Goal: Feedback & Contribution: Submit feedback/report problem

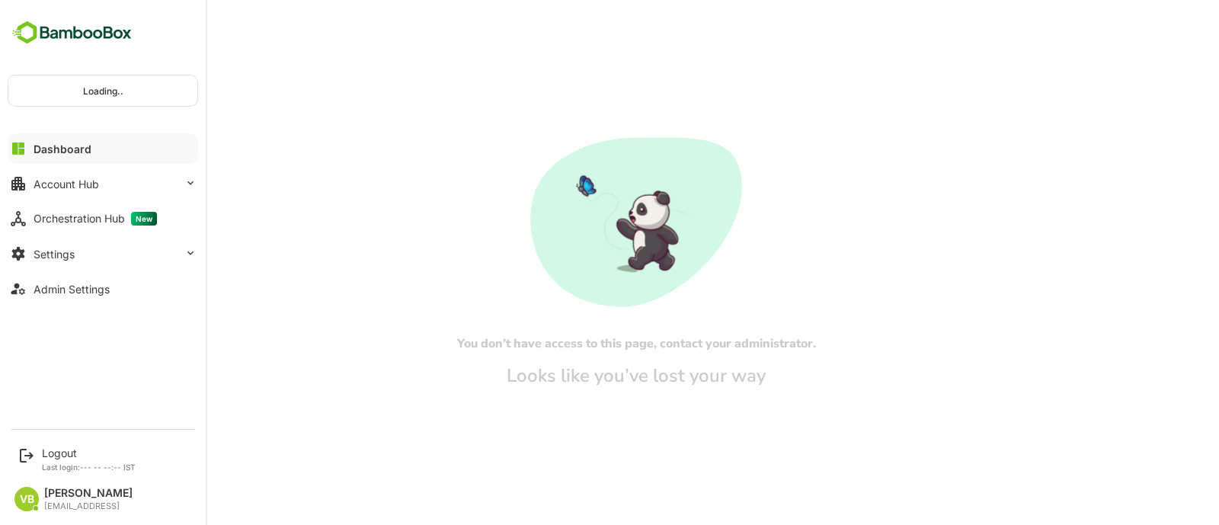
click at [71, 85] on div "Loading.." at bounding box center [102, 90] width 189 height 30
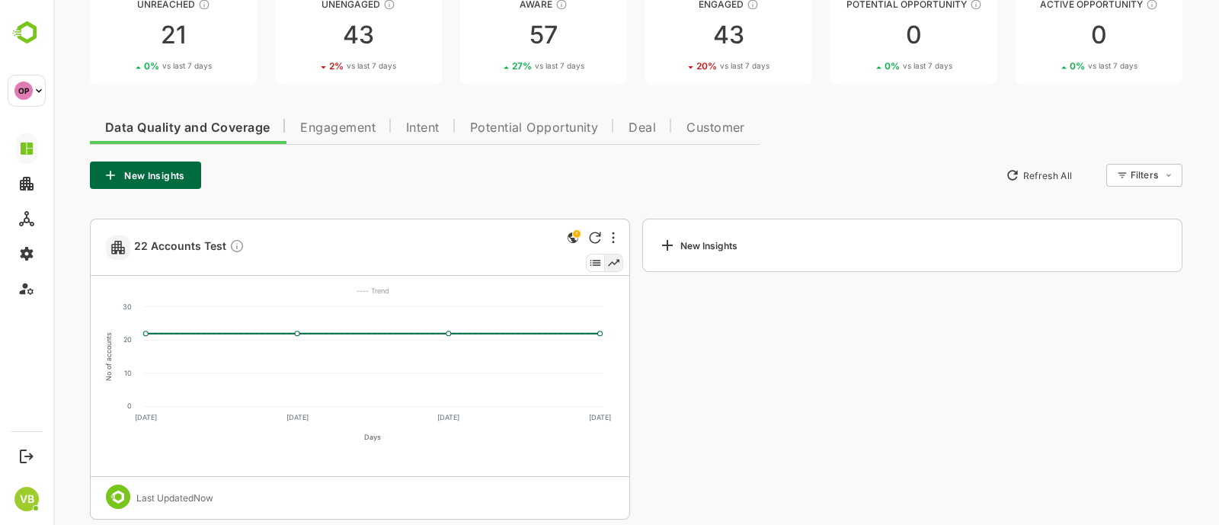
scroll to position [123, 0]
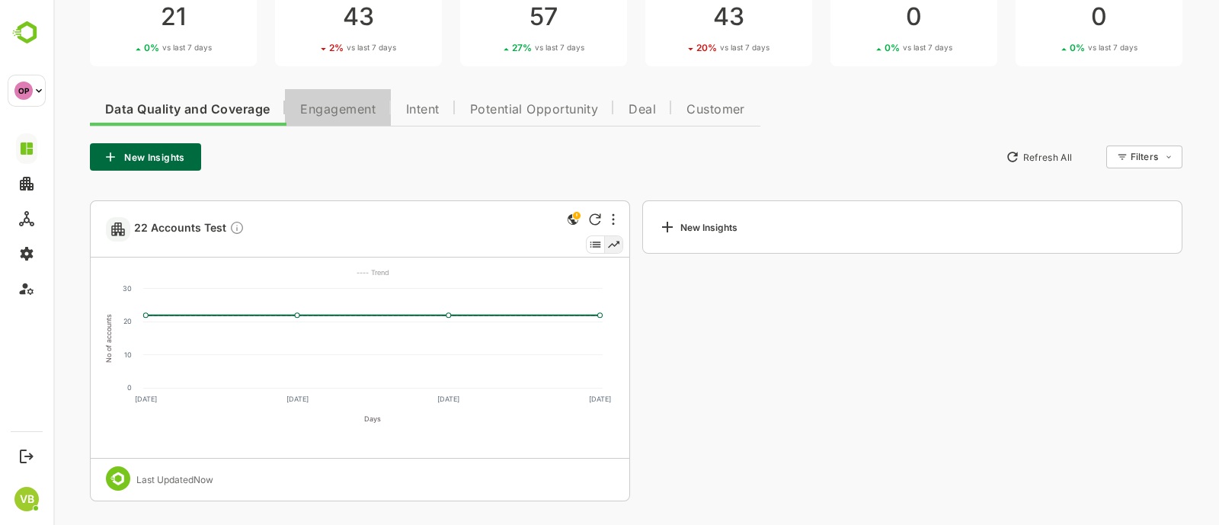
click at [332, 104] on span "Engagement" at bounding box center [337, 110] width 75 height 12
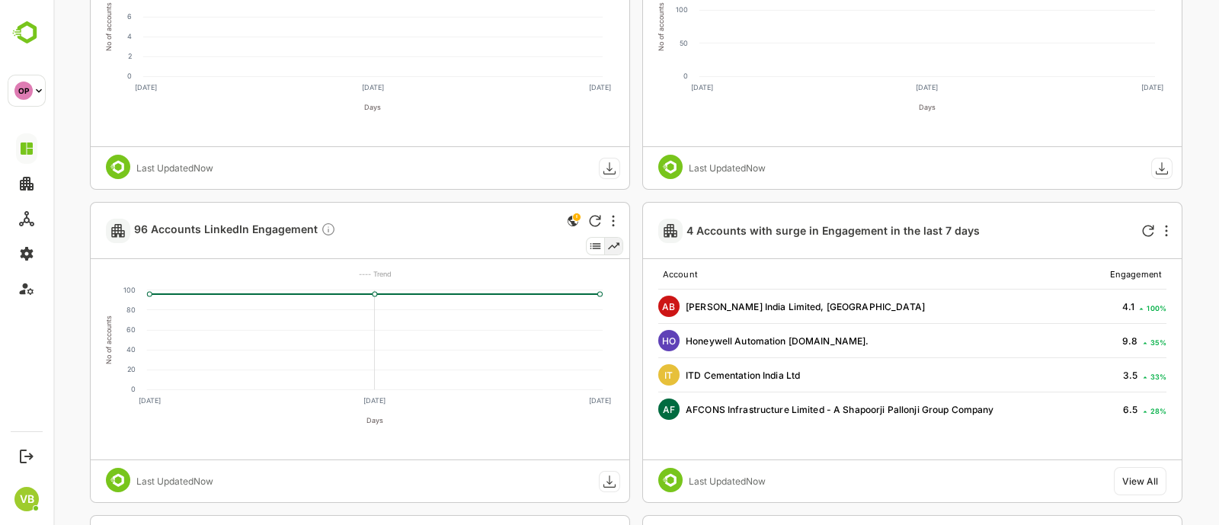
scroll to position [450, 0]
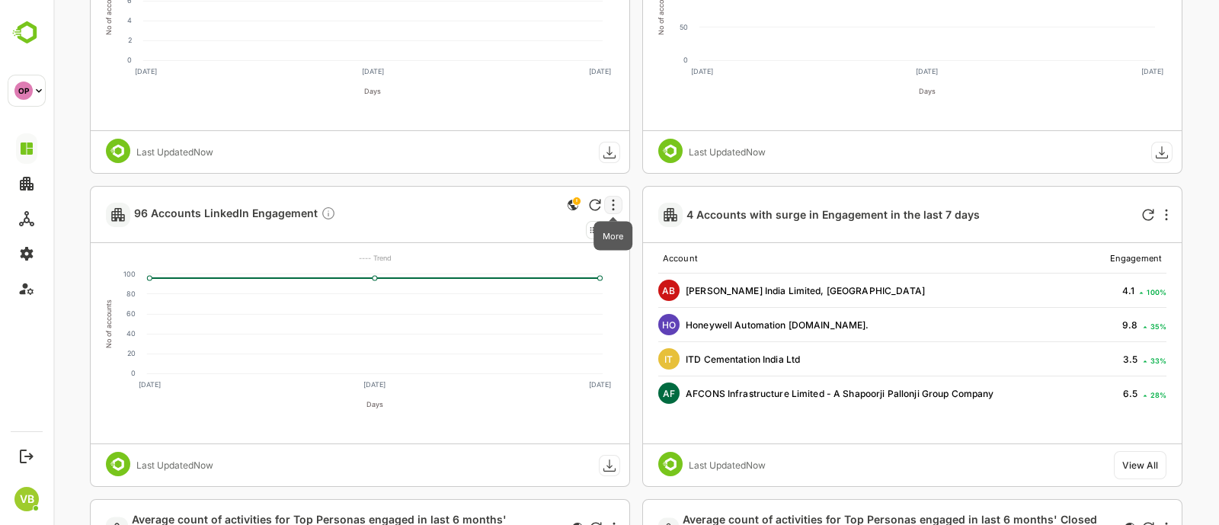
click at [613, 203] on icon "More" at bounding box center [614, 204] width 2 height 11
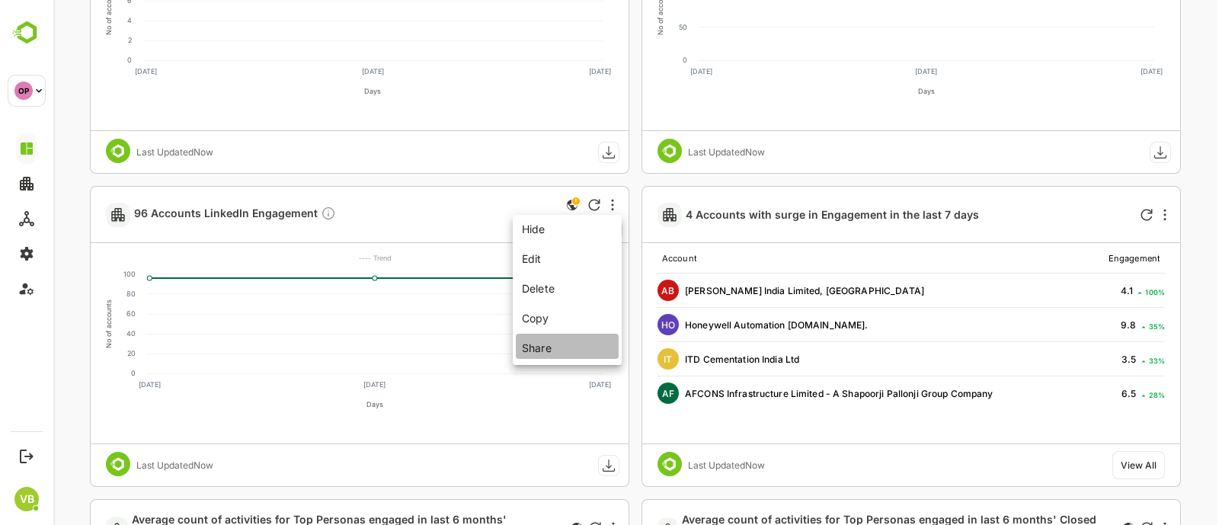
click at [543, 351] on li "Share" at bounding box center [567, 346] width 103 height 25
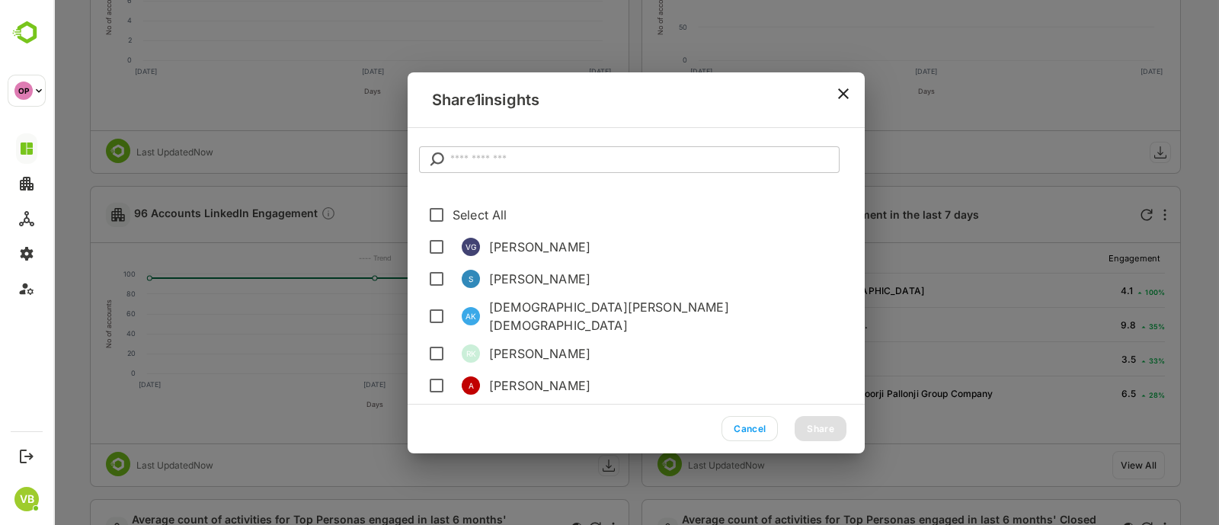
click at [515, 149] on input "text" at bounding box center [644, 159] width 389 height 27
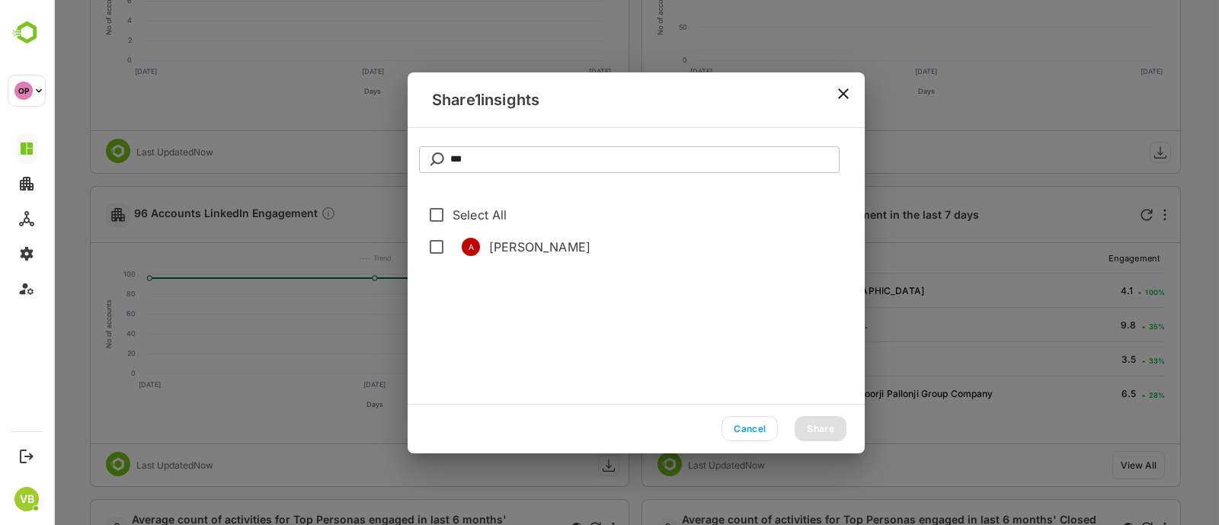
type input "***"
click at [482, 239] on li "A Ann" at bounding box center [641, 247] width 447 height 32
click at [824, 428] on button "Share" at bounding box center [821, 428] width 52 height 25
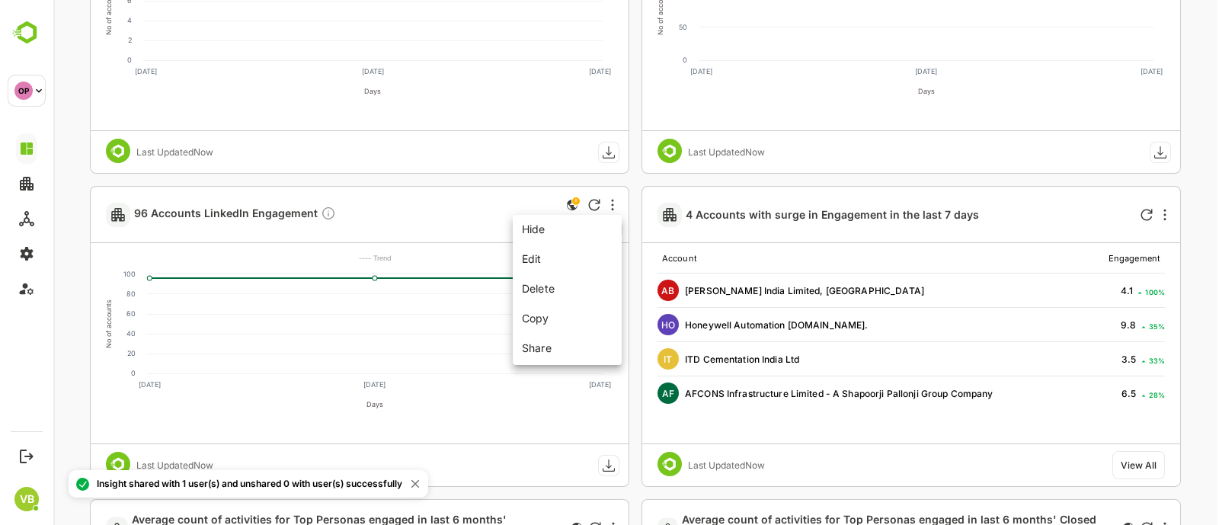
click at [294, 133] on div at bounding box center [636, 262] width 1166 height 525
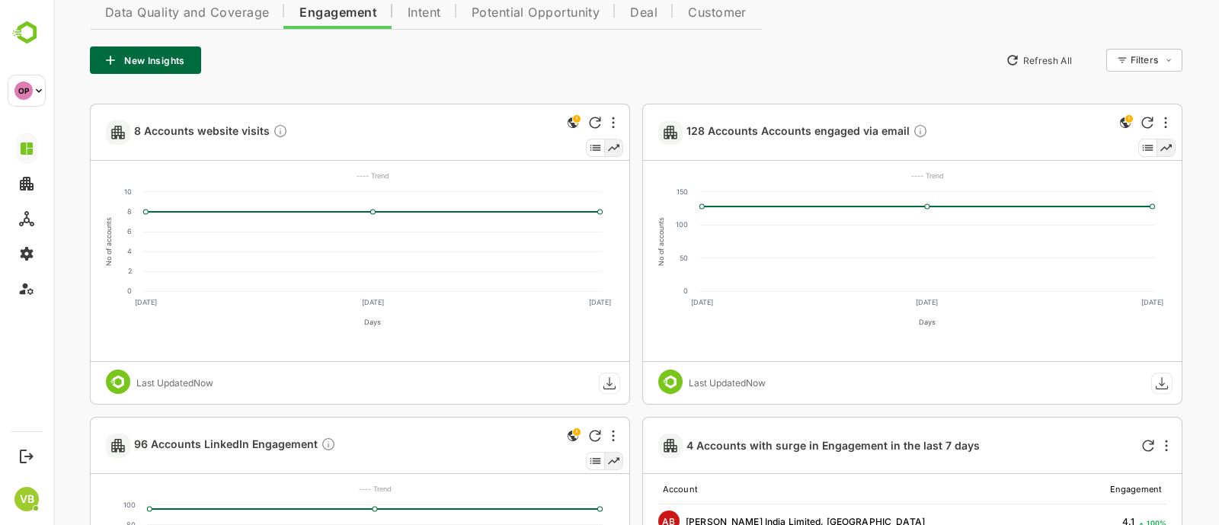
scroll to position [213, 0]
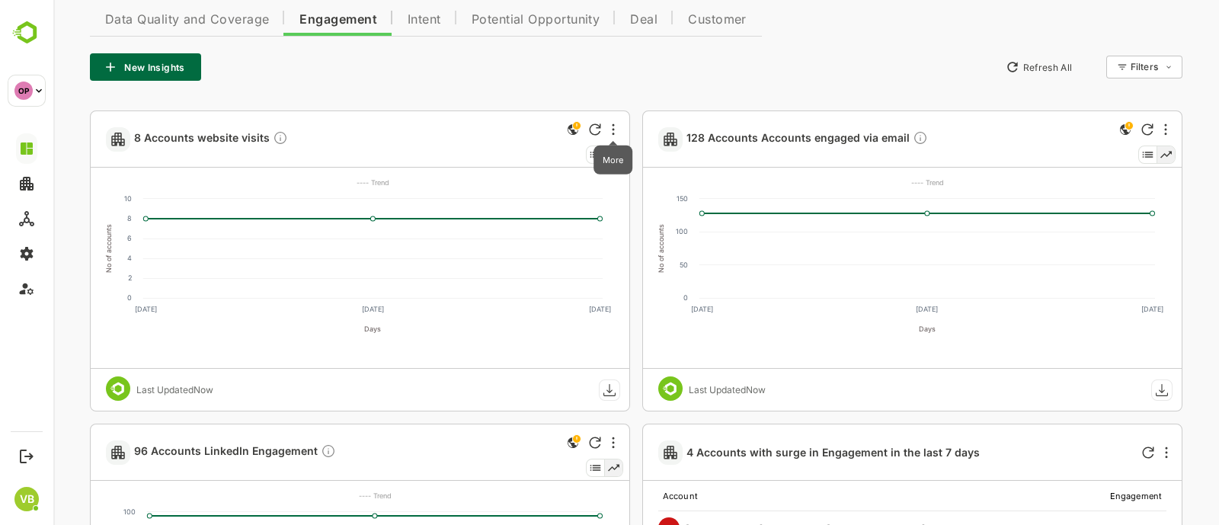
click at [614, 136] on div "More" at bounding box center [613, 155] width 39 height 40
click at [555, 268] on li "Share" at bounding box center [567, 270] width 103 height 25
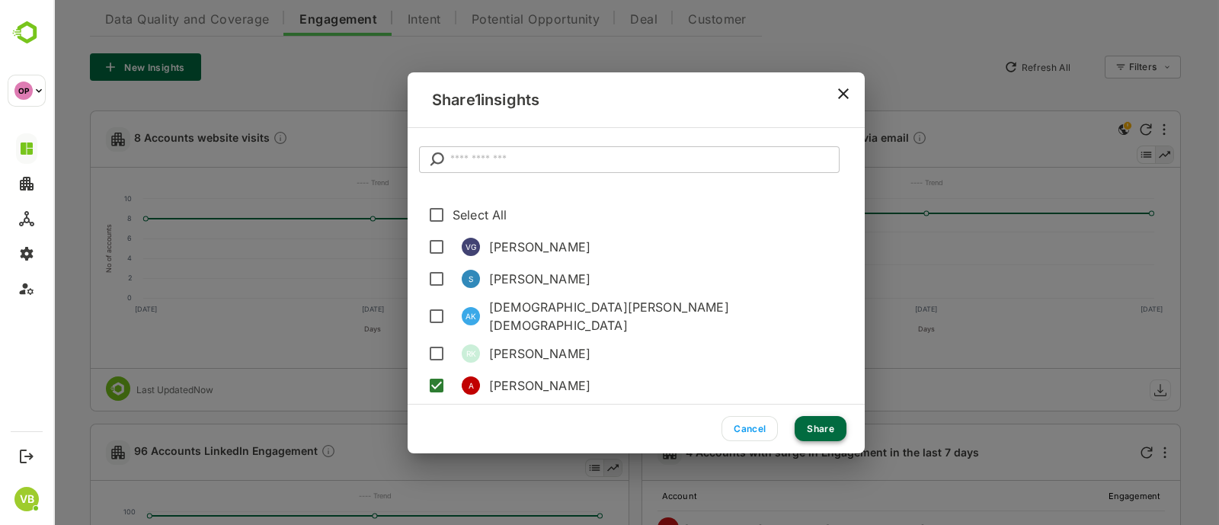
click at [827, 432] on button "Share" at bounding box center [821, 428] width 52 height 25
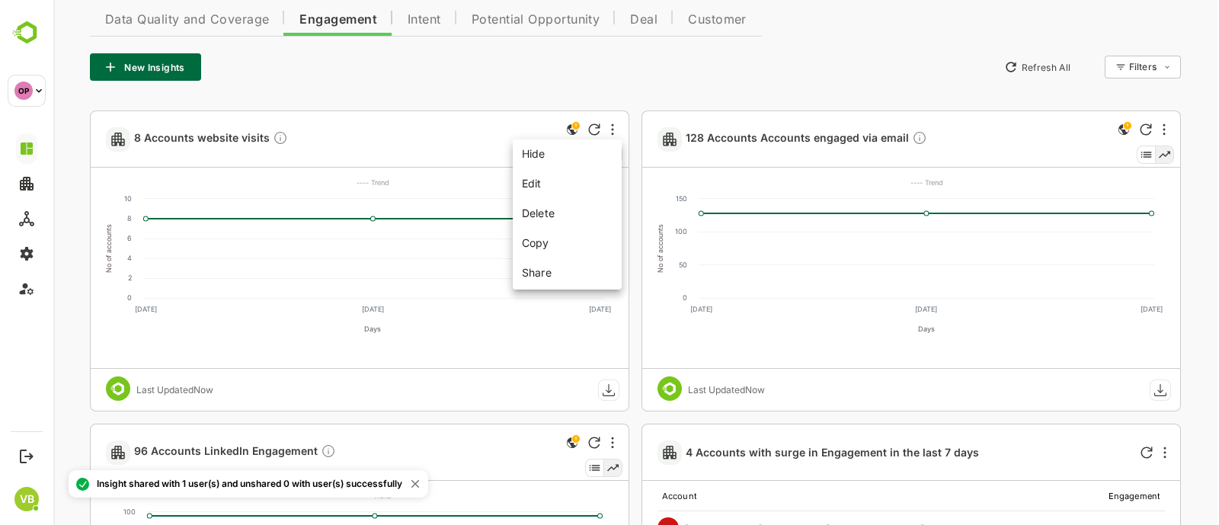
click at [187, 132] on div at bounding box center [636, 262] width 1166 height 525
click at [175, 141] on span "8 Accounts website visits" at bounding box center [211, 139] width 154 height 18
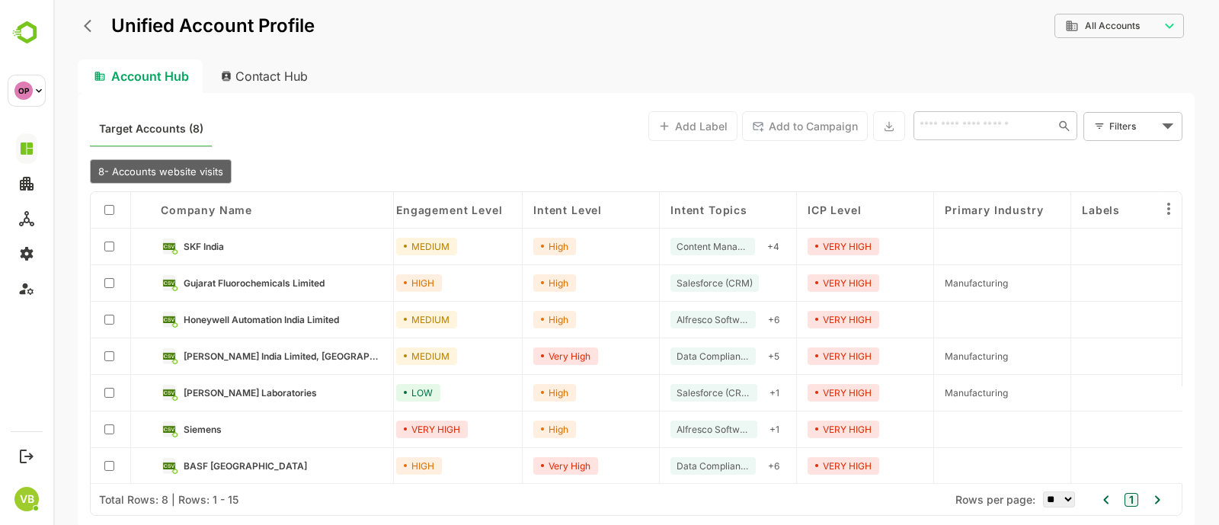
scroll to position [0, 0]
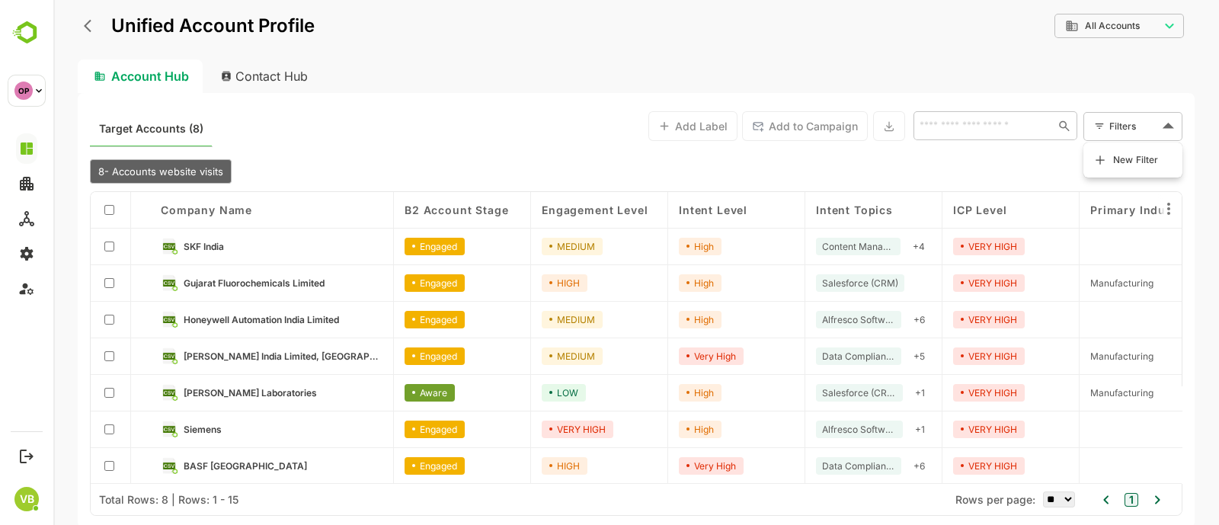
click at [1158, 130] on body "**********" at bounding box center [636, 262] width 1166 height 525
click at [1114, 164] on span "New Filter" at bounding box center [1136, 160] width 46 height 18
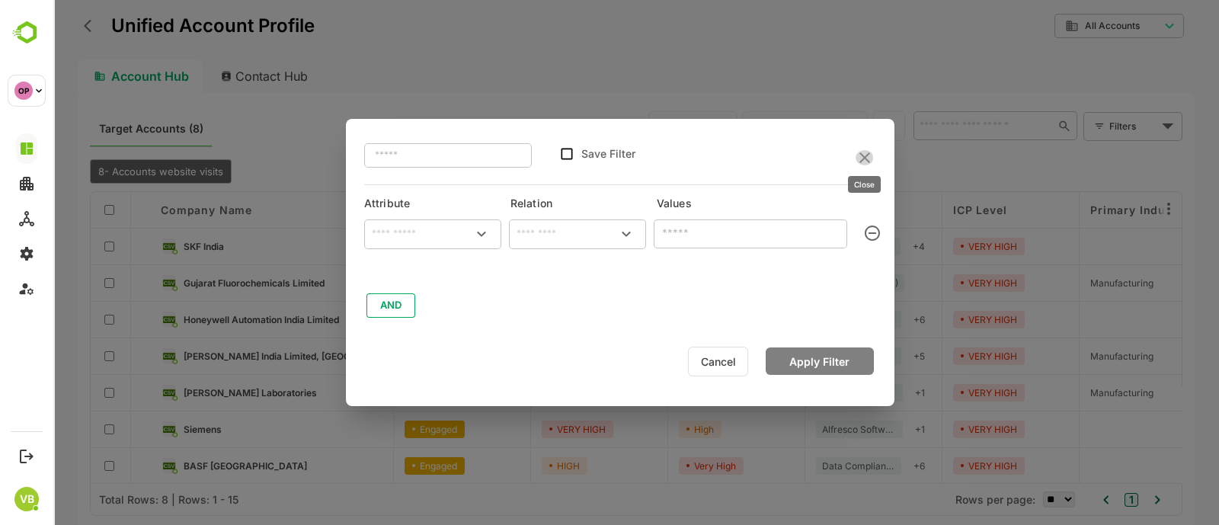
click at [859, 154] on icon "close" at bounding box center [865, 158] width 18 height 18
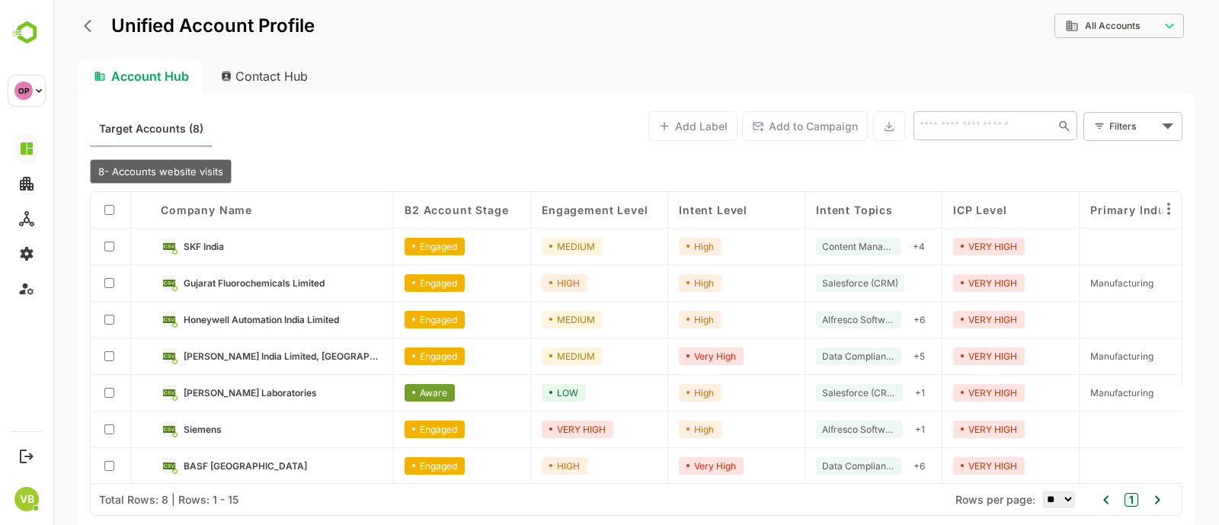
click at [621, 335] on div "MEDIUM" at bounding box center [599, 320] width 137 height 37
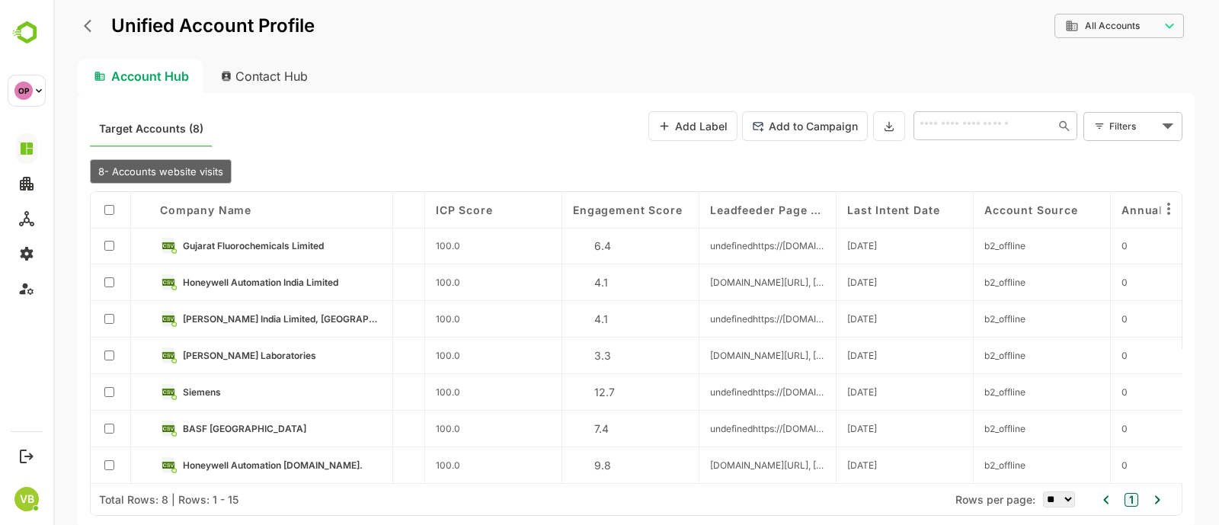
scroll to position [0, 1341]
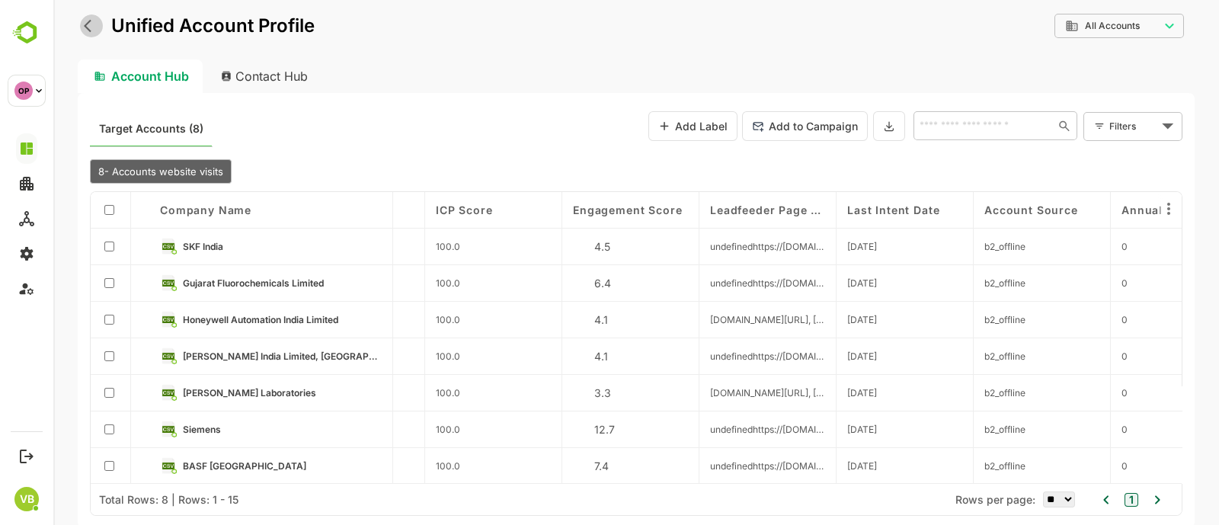
click at [88, 28] on icon "back" at bounding box center [88, 26] width 8 height 13
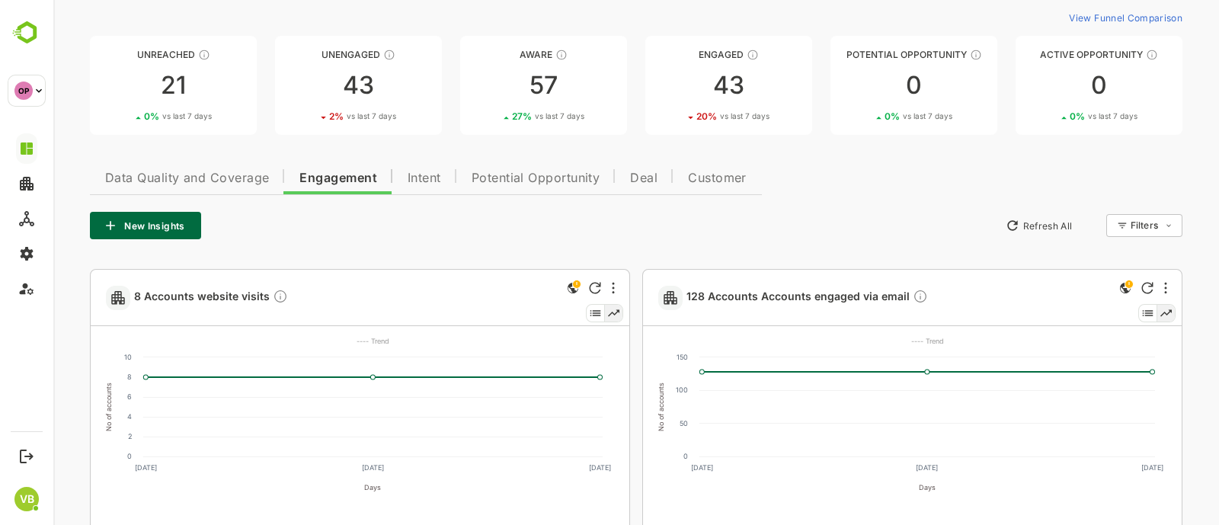
scroll to position [51, 0]
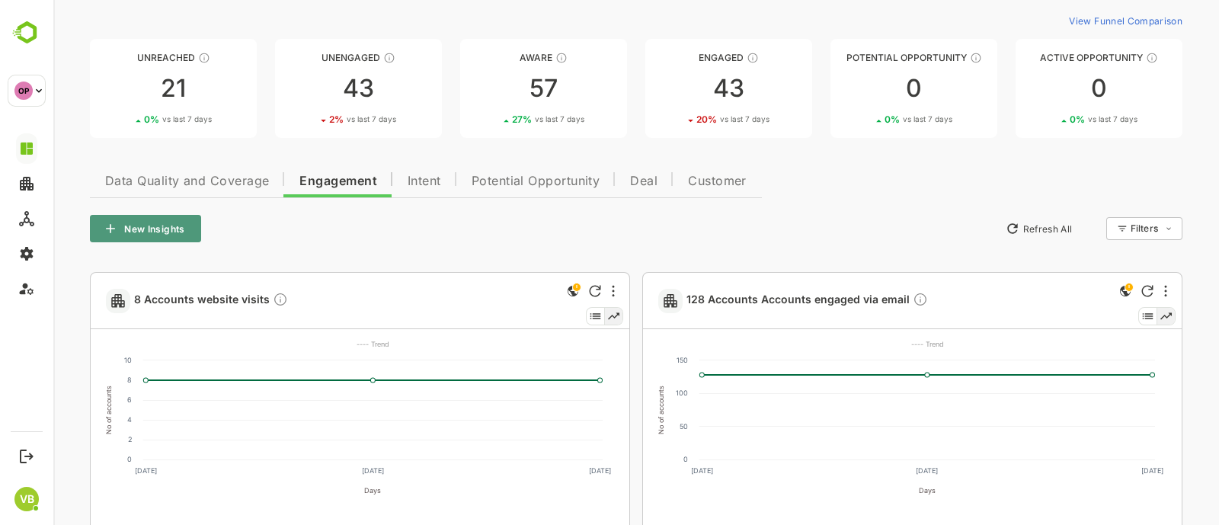
click at [168, 223] on button "New Insights" at bounding box center [145, 228] width 111 height 27
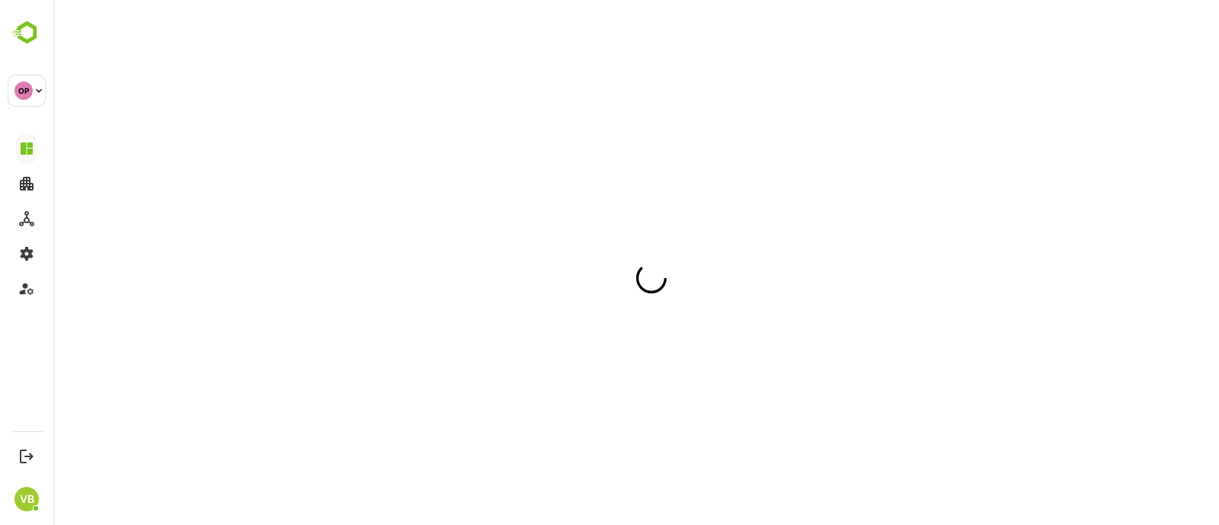
scroll to position [0, 0]
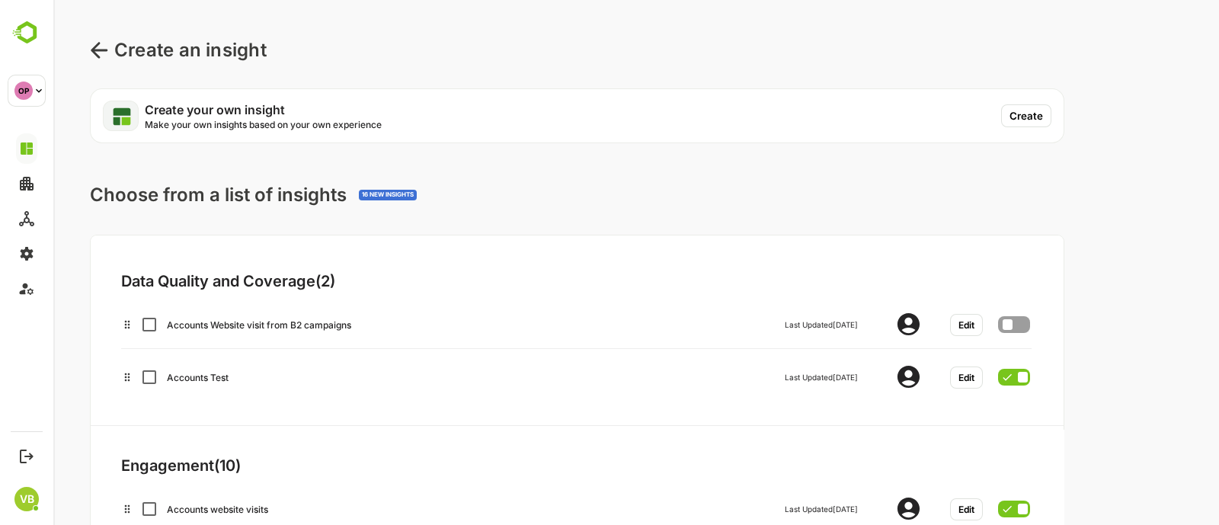
click at [1026, 123] on button "Create" at bounding box center [1026, 115] width 50 height 23
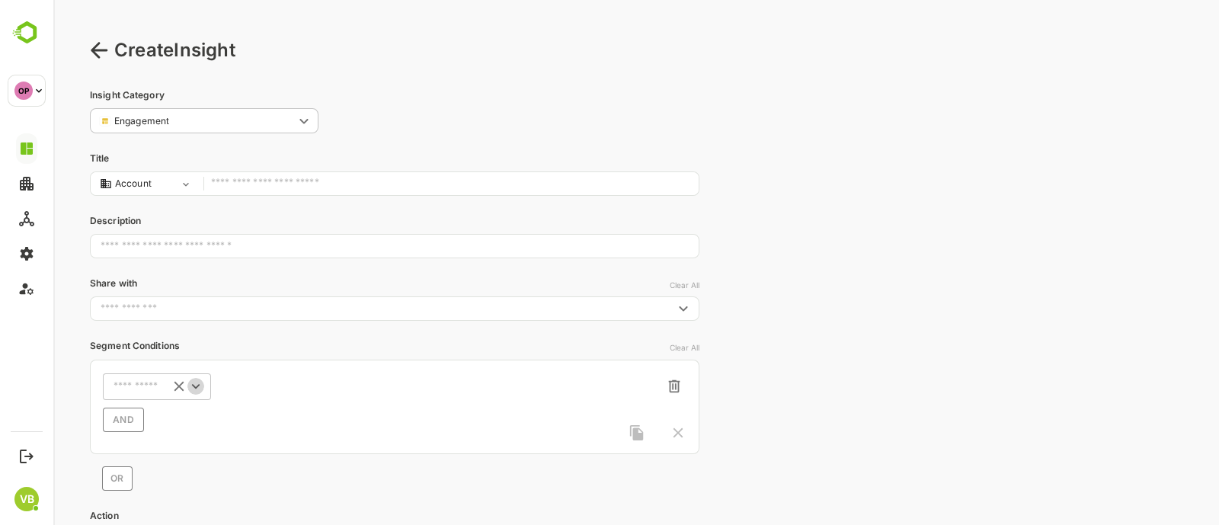
click at [195, 390] on icon "Open" at bounding box center [195, 386] width 17 height 17
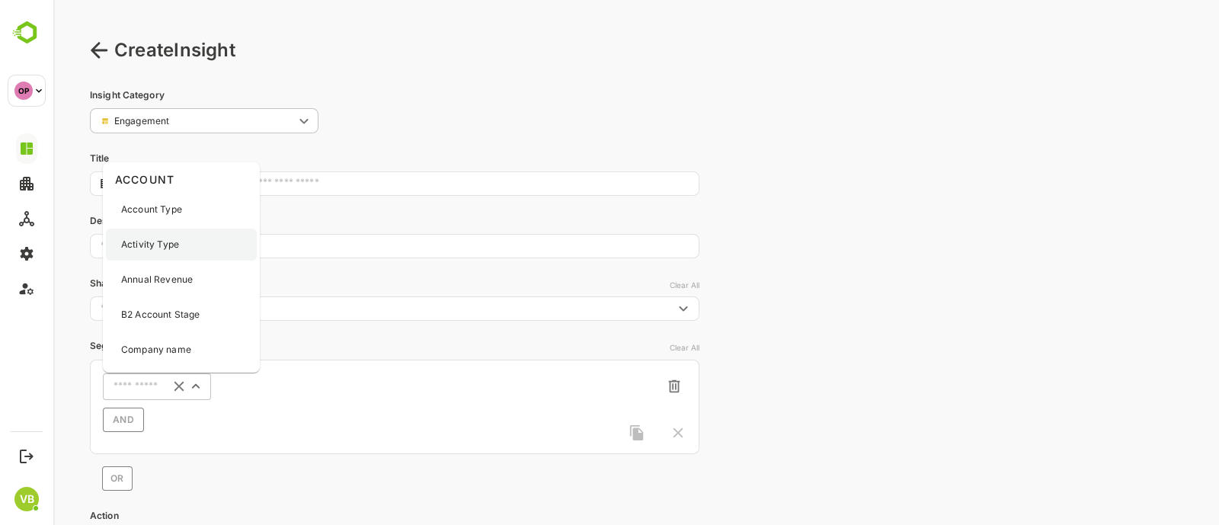
click at [167, 248] on p "Activity Type" at bounding box center [150, 245] width 58 height 14
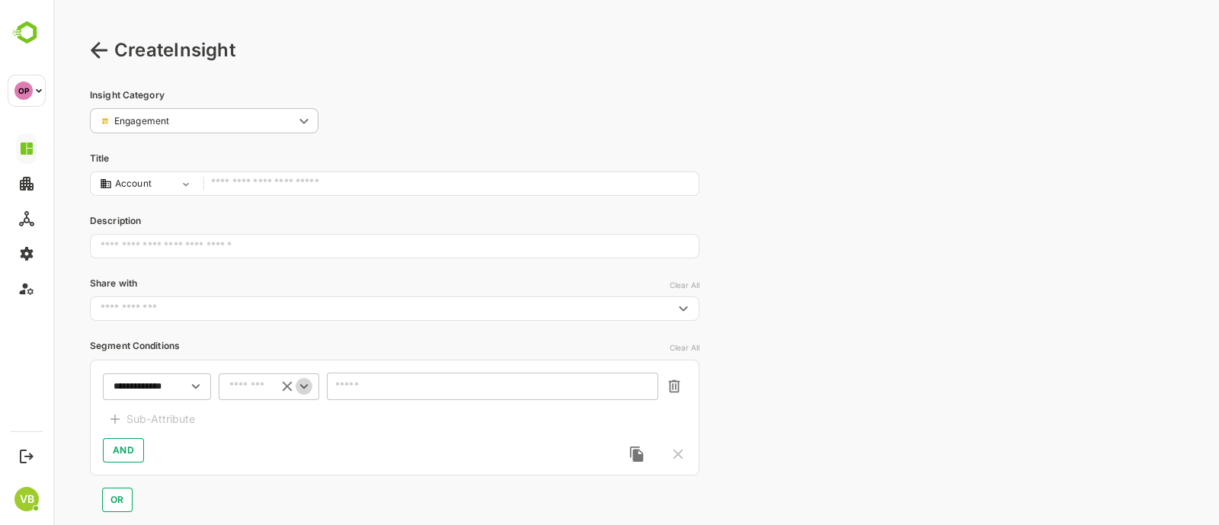
click at [305, 382] on icon "Open" at bounding box center [304, 386] width 17 height 17
click at [277, 404] on li "includes" at bounding box center [269, 414] width 95 height 23
type input "********"
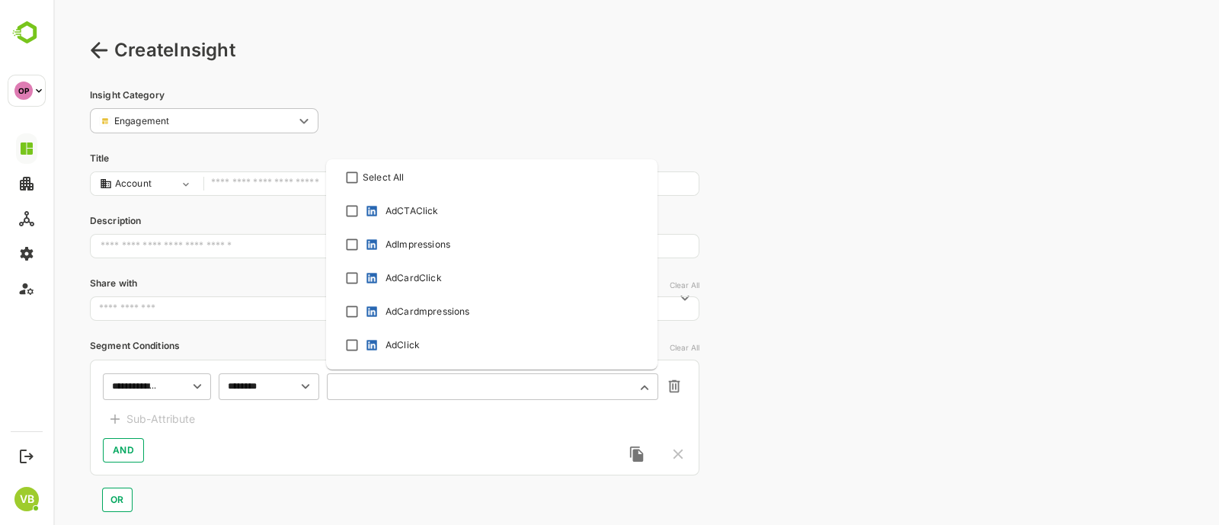
click at [358, 391] on input "text" at bounding box center [483, 386] width 291 height 11
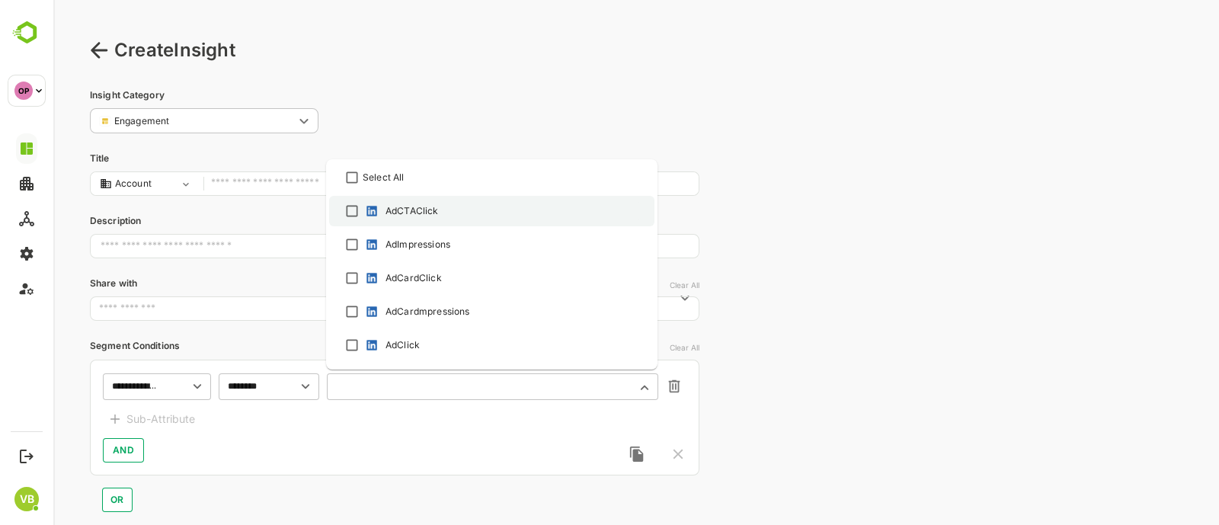
click at [404, 210] on div "AdCTAClick" at bounding box center [412, 211] width 53 height 14
click at [401, 213] on div "AdCTAClick" at bounding box center [412, 211] width 53 height 14
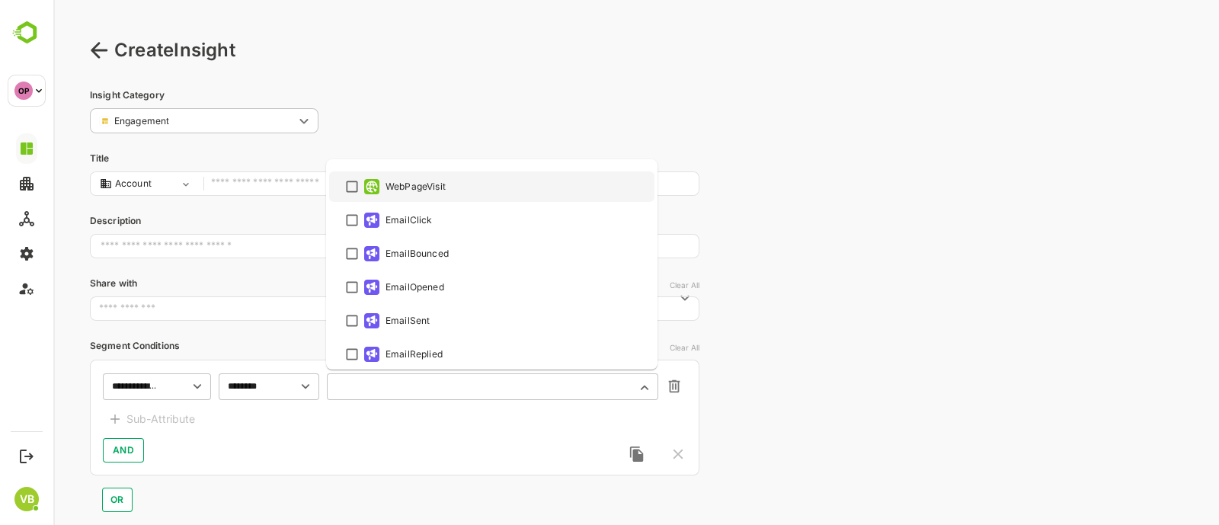
scroll to position [530, 0]
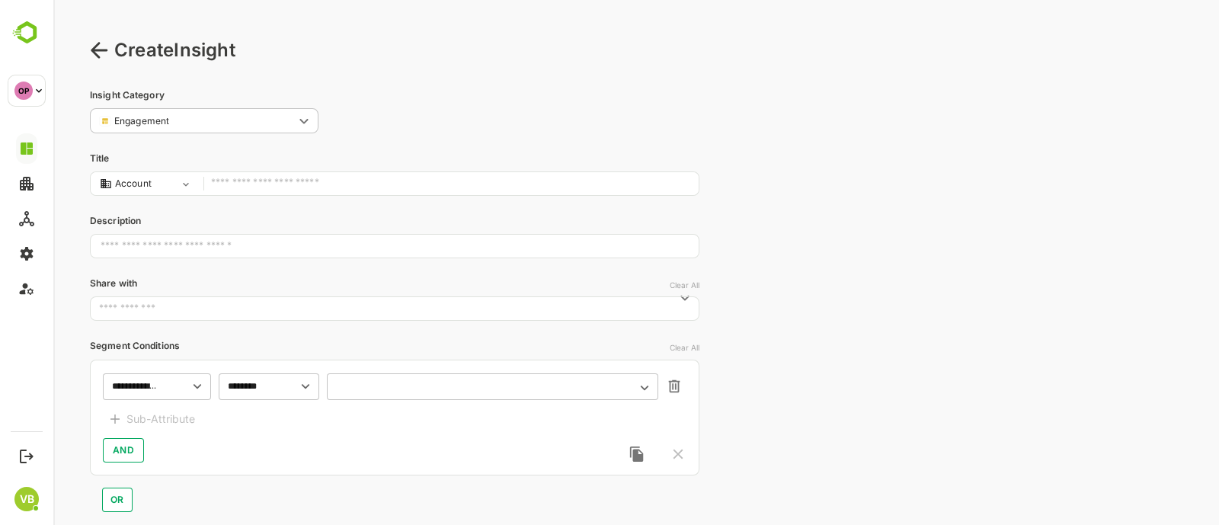
click at [774, 338] on div "**********" at bounding box center [636, 342] width 1166 height 685
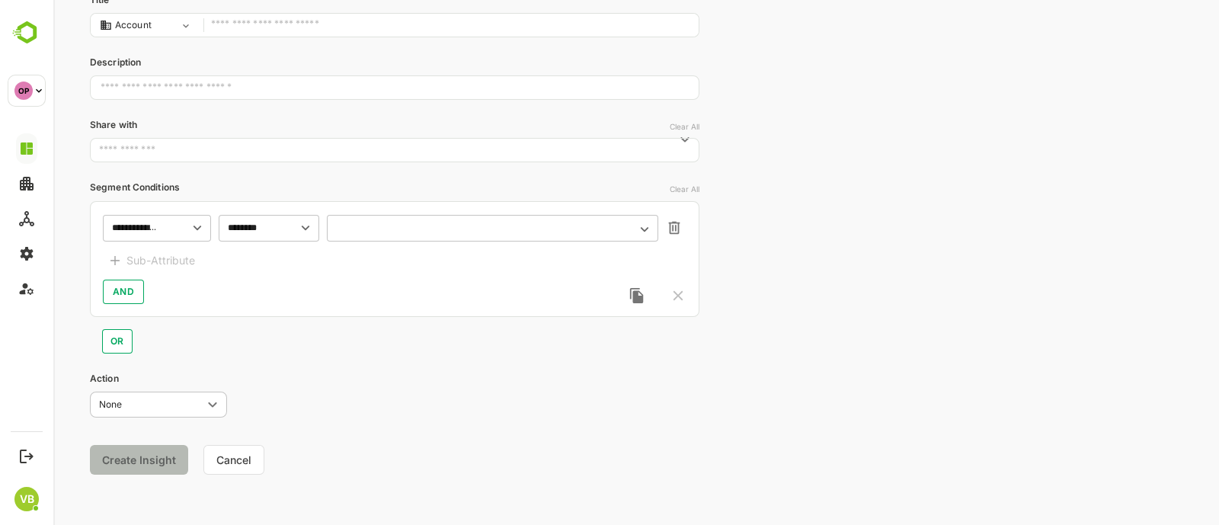
scroll to position [0, 0]
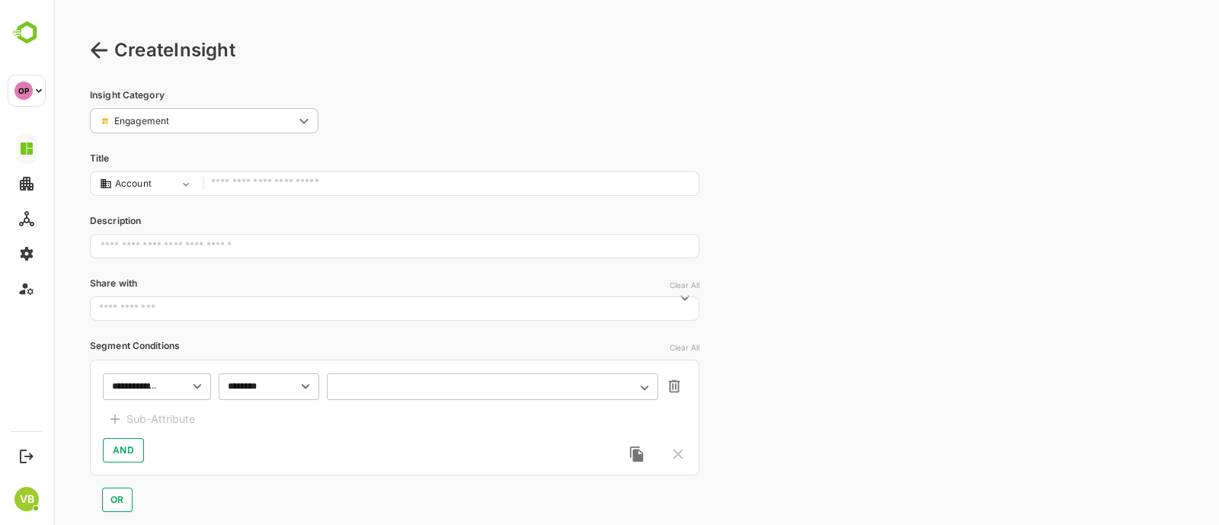
click at [104, 55] on icon at bounding box center [99, 50] width 18 height 18
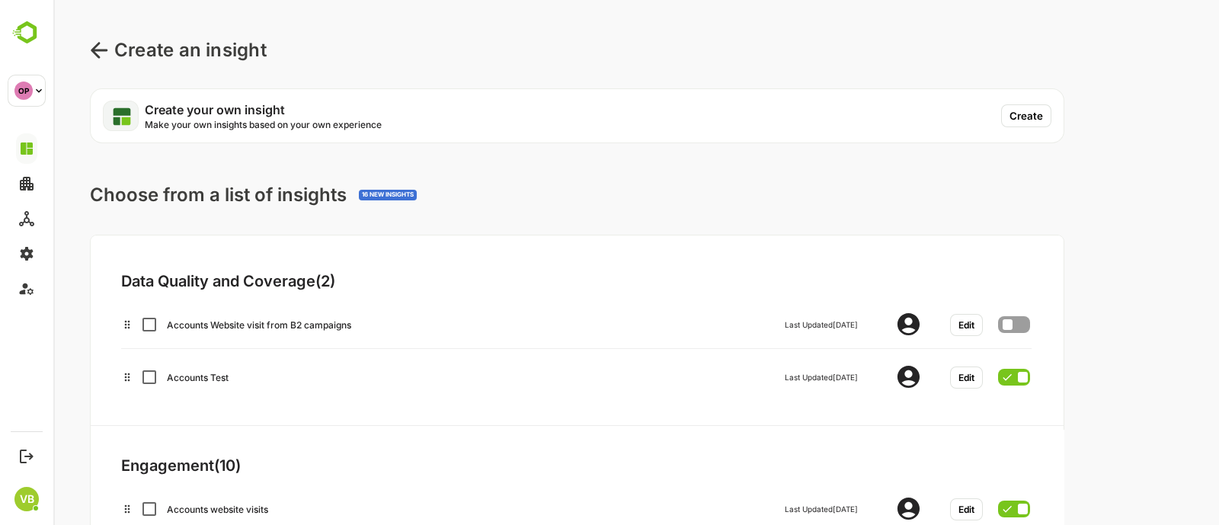
click at [96, 47] on icon at bounding box center [99, 50] width 18 height 18
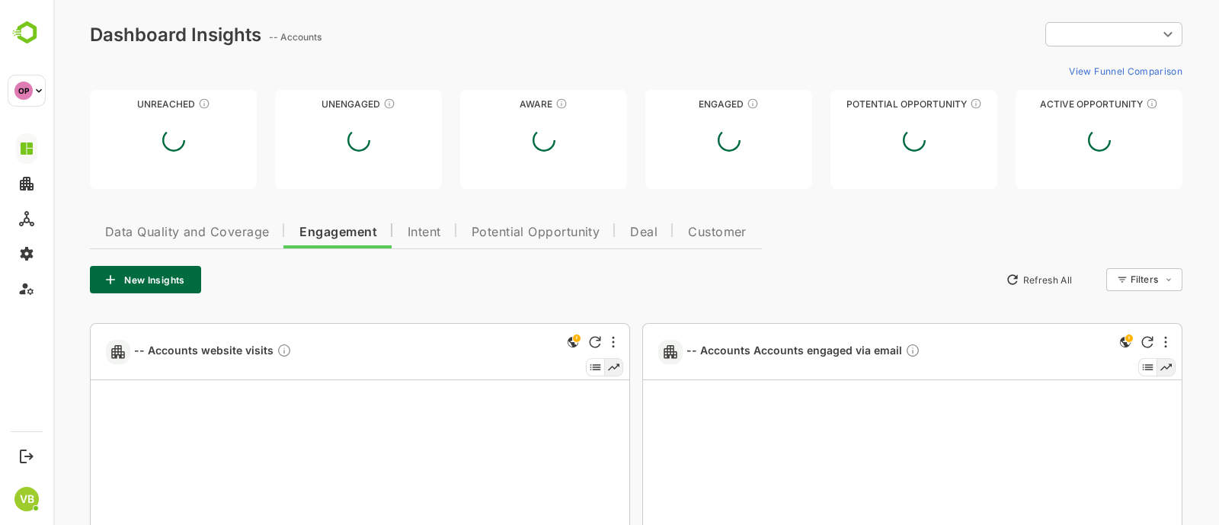
type input "**********"
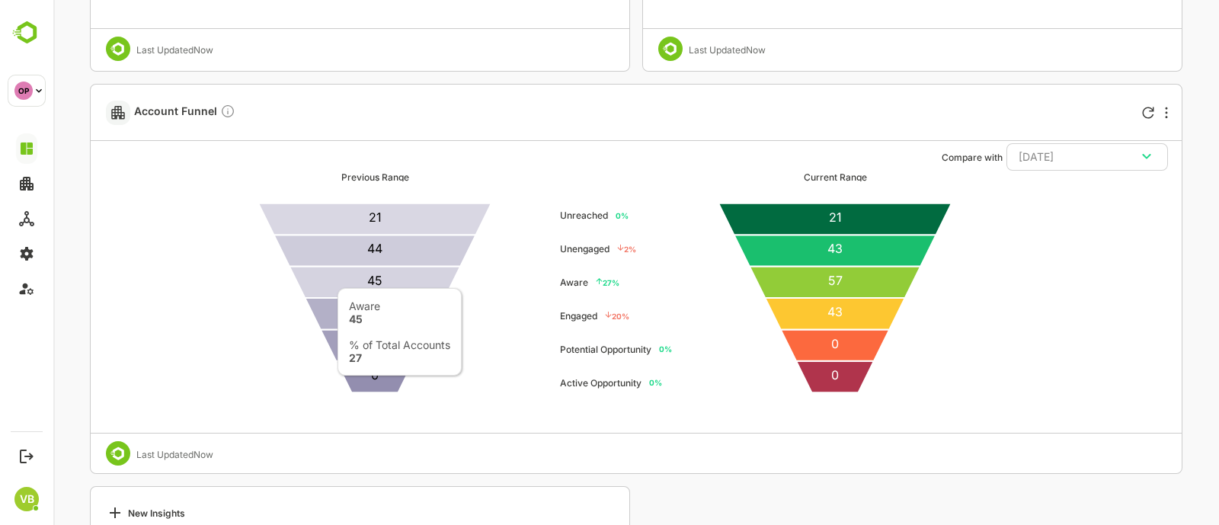
scroll to position [1181, 0]
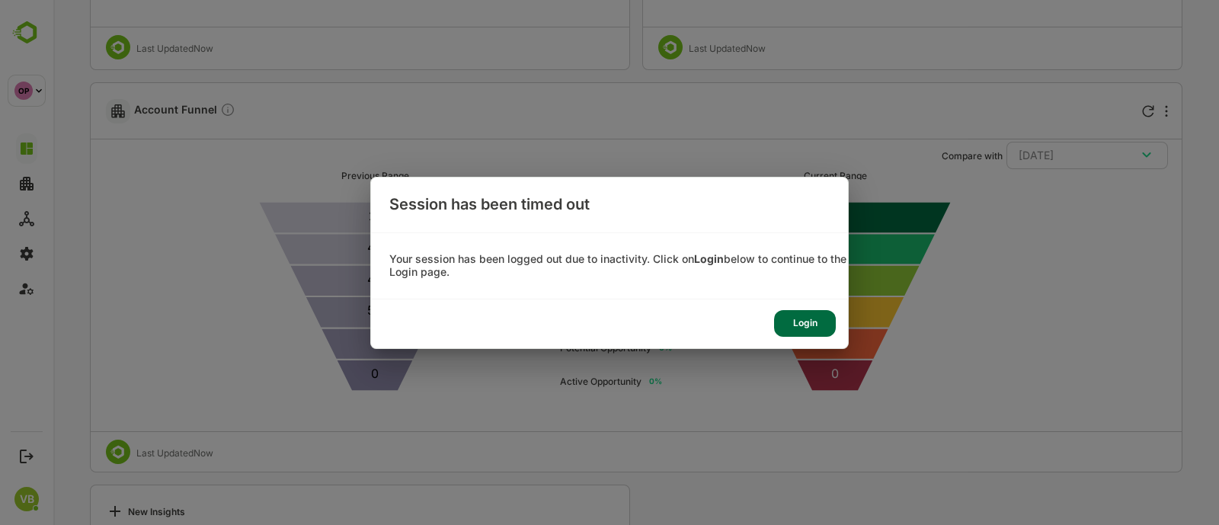
click at [787, 312] on div "Login" at bounding box center [805, 323] width 62 height 27
